Goal: Transaction & Acquisition: Purchase product/service

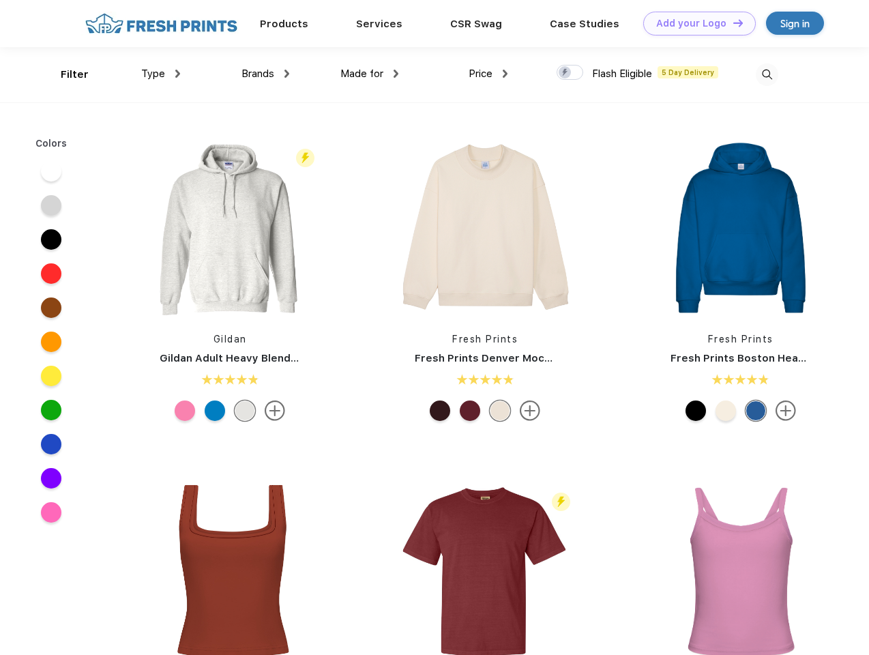
click at [694, 23] on link "Add your Logo Design Tool" at bounding box center [699, 24] width 113 height 24
click at [0, 0] on div "Design Tool" at bounding box center [0, 0] width 0 height 0
click at [732, 23] on link "Add your Logo Design Tool" at bounding box center [699, 24] width 113 height 24
click at [65, 74] on div "Filter" at bounding box center [75, 75] width 28 height 16
click at [161, 74] on span "Type" at bounding box center [153, 74] width 24 height 12
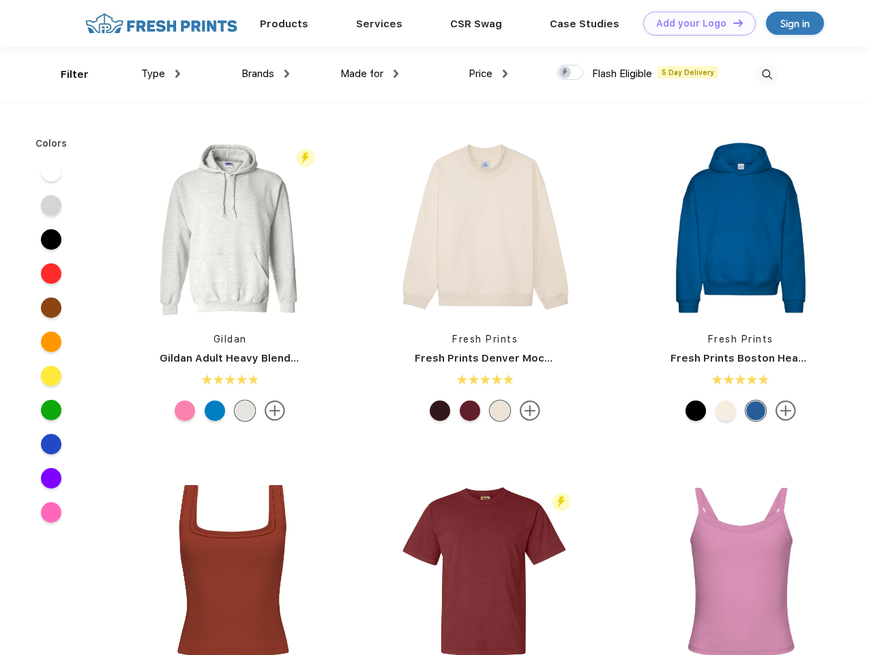
click at [265, 74] on span "Brands" at bounding box center [257, 74] width 33 height 12
click at [370, 74] on span "Made for" at bounding box center [361, 74] width 43 height 12
click at [488, 74] on span "Price" at bounding box center [480, 74] width 24 height 12
click at [570, 73] on div at bounding box center [569, 72] width 27 height 15
click at [565, 73] on input "checkbox" at bounding box center [560, 68] width 9 height 9
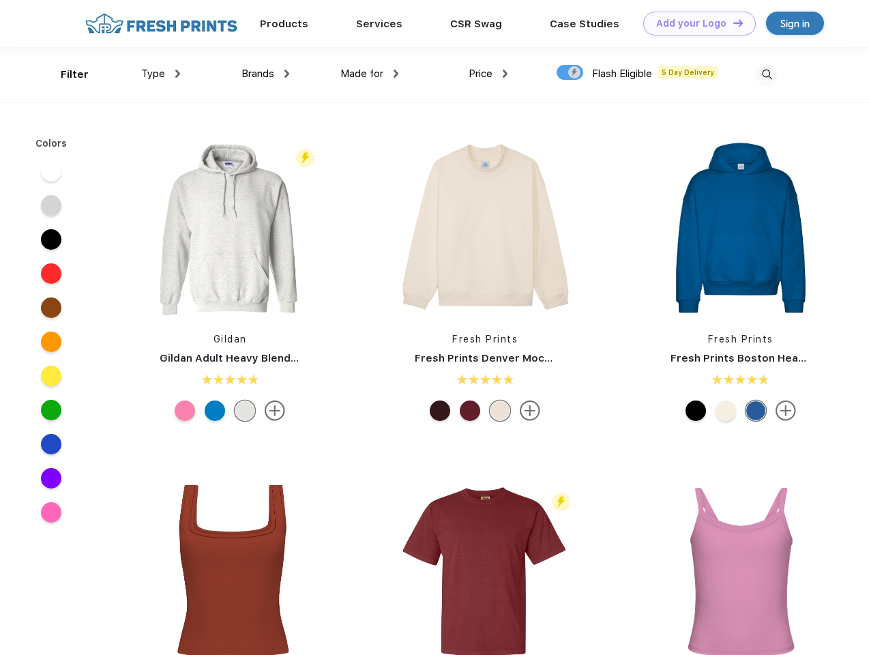
click at [767, 74] on img at bounding box center [767, 74] width 23 height 23
